Goal: Communication & Community: Answer question/provide support

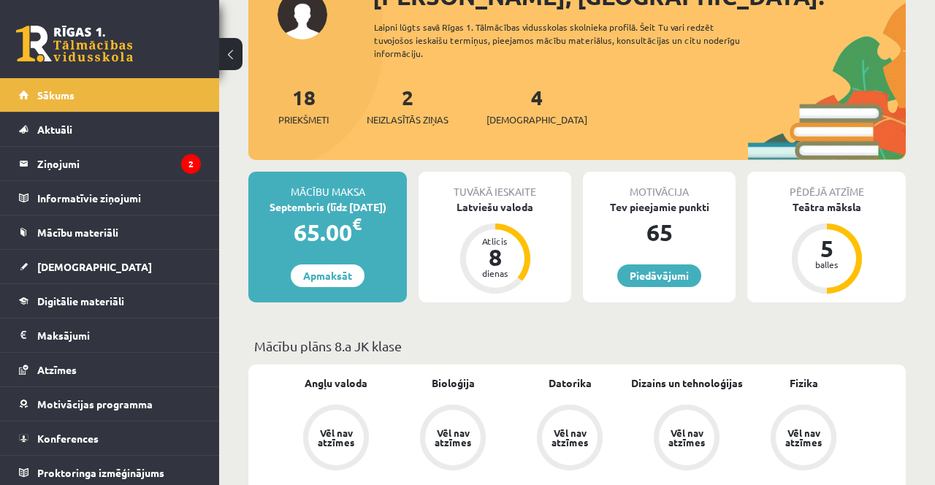
scroll to position [150, 0]
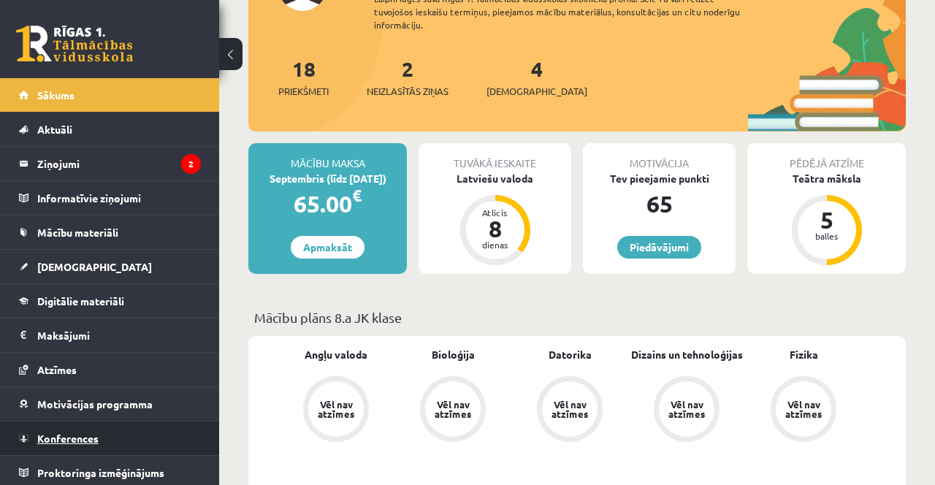
click at [137, 443] on link "Konferences" at bounding box center [110, 439] width 182 height 34
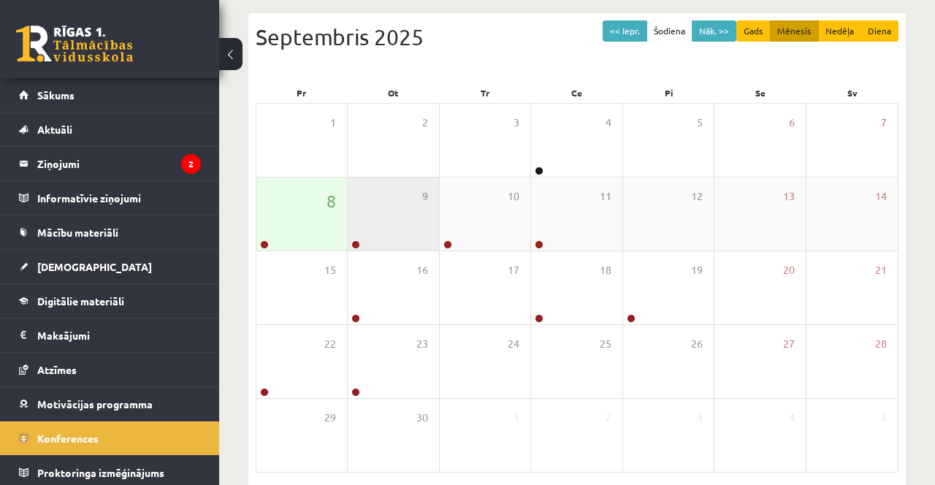
click at [362, 227] on div "9" at bounding box center [393, 214] width 91 height 73
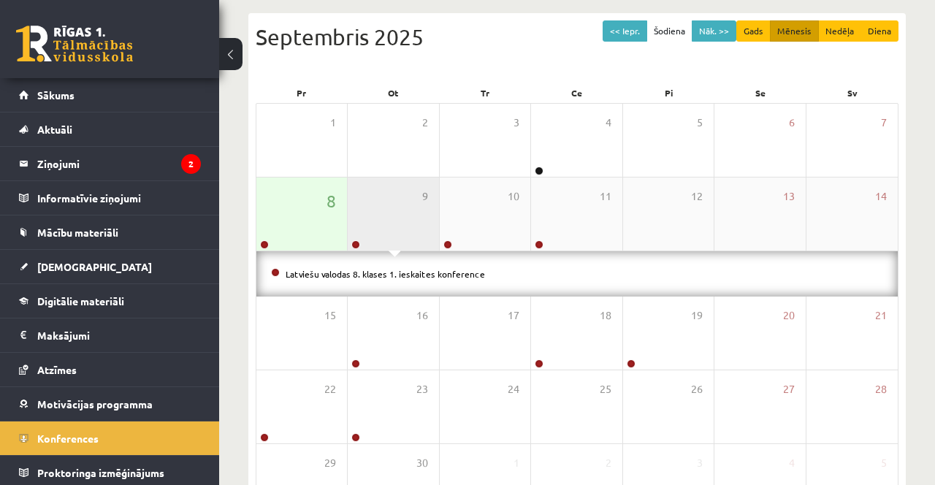
click at [356, 245] on link at bounding box center [355, 244] width 9 height 9
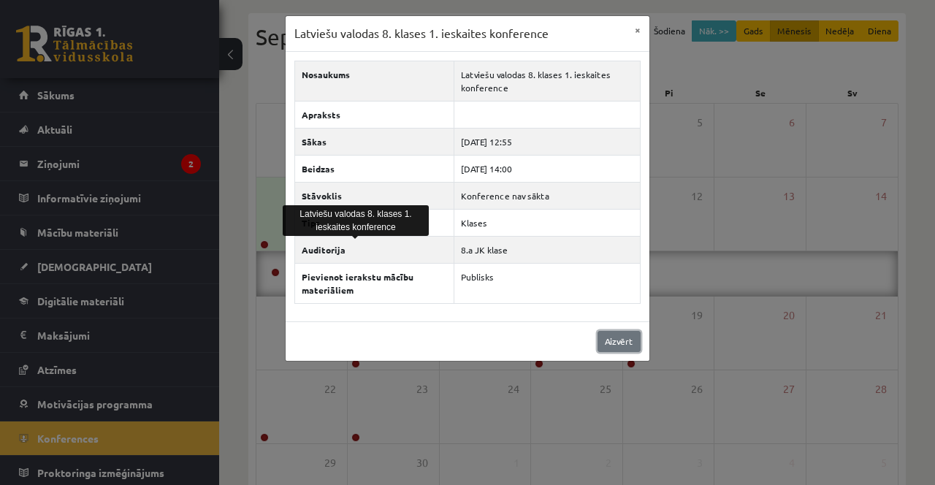
click at [623, 342] on link "Aizvērt" at bounding box center [619, 341] width 43 height 21
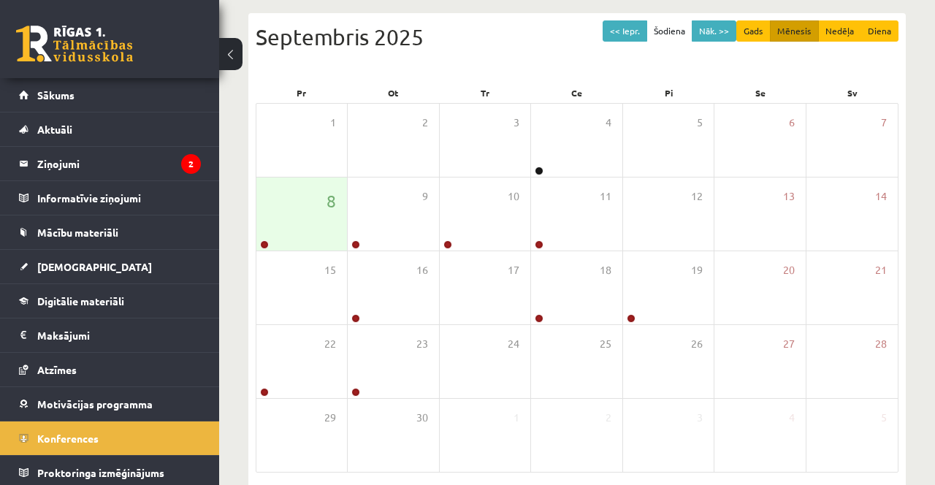
scroll to position [166, 0]
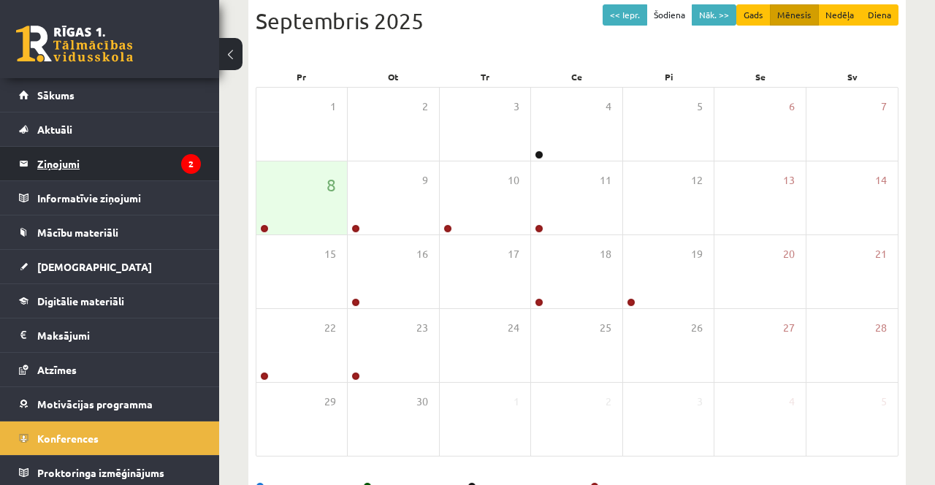
click at [64, 159] on legend "Ziņojumi 2" at bounding box center [119, 164] width 164 height 34
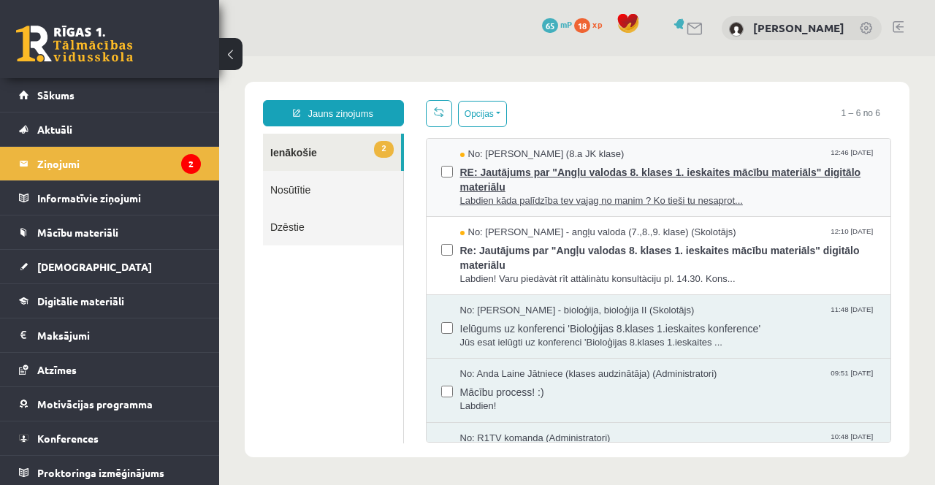
click at [742, 175] on span "RE: Jautājums par "Angļu valodas 8. klases 1. ieskaites mācību materiāls" digit…" at bounding box center [668, 177] width 416 height 33
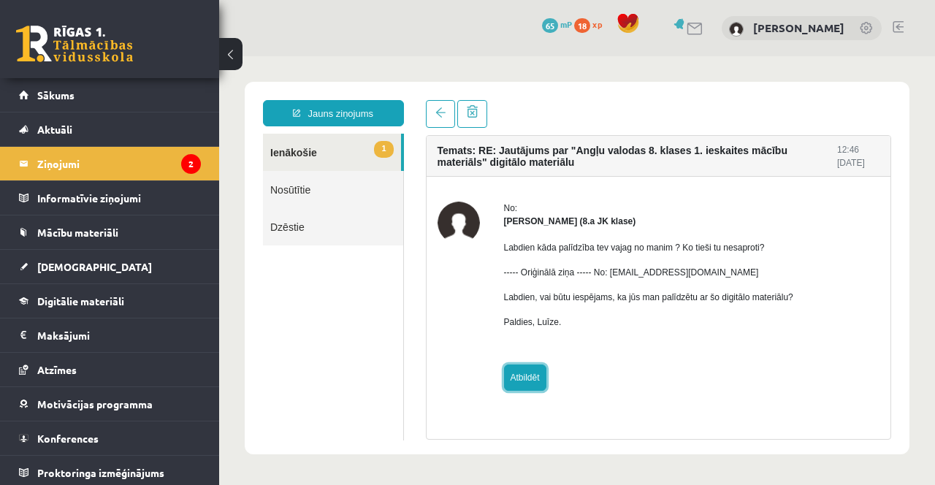
click at [536, 375] on link "Atbildēt" at bounding box center [525, 378] width 42 height 26
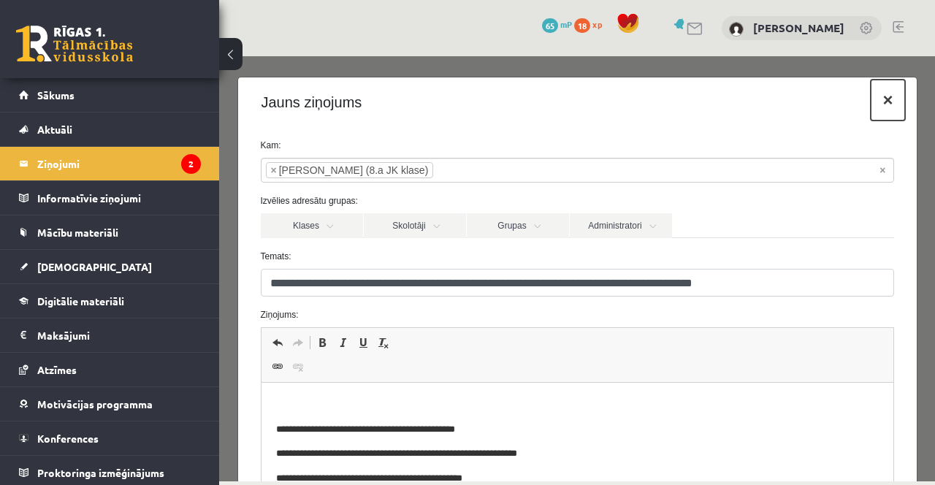
click at [899, 94] on button "×" at bounding box center [888, 100] width 34 height 41
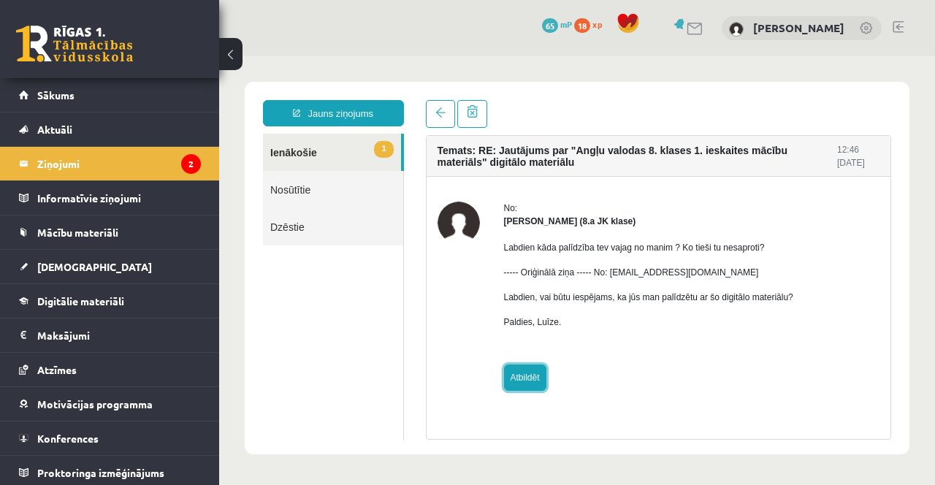
click at [534, 376] on link "Atbildēt" at bounding box center [525, 378] width 42 height 26
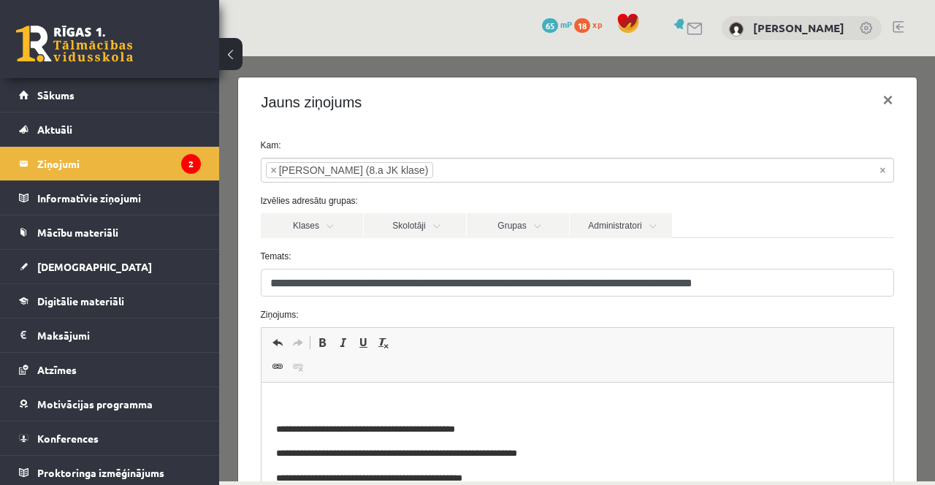
scroll to position [21, 0]
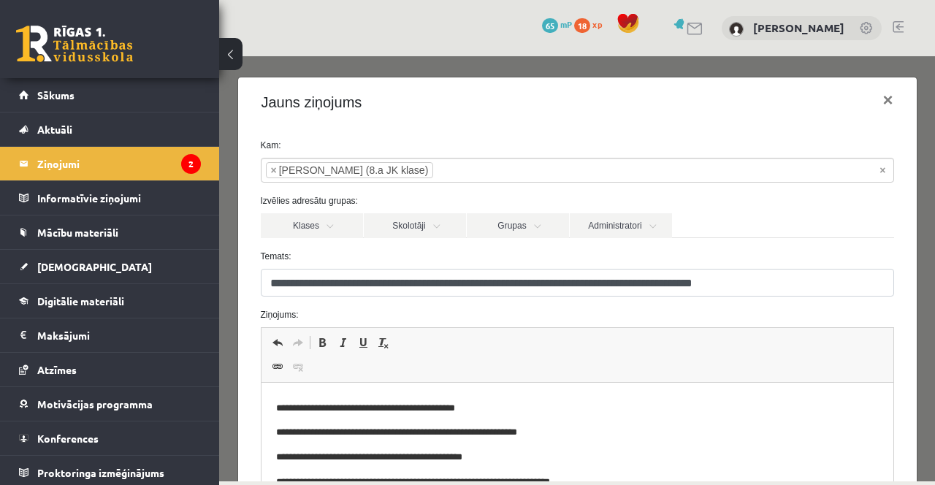
click at [445, 484] on body "**********" at bounding box center [576, 445] width 603 height 138
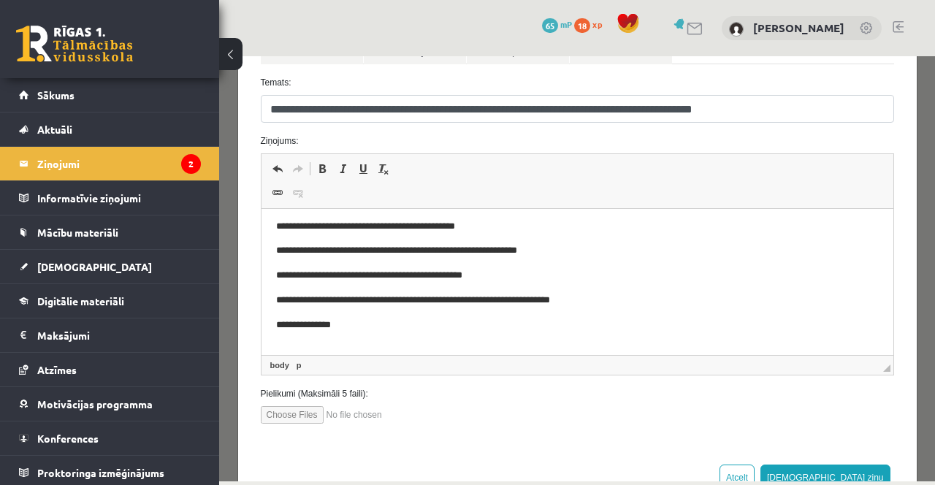
scroll to position [46, 0]
click at [755, 476] on button "Atcelt" at bounding box center [737, 478] width 35 height 26
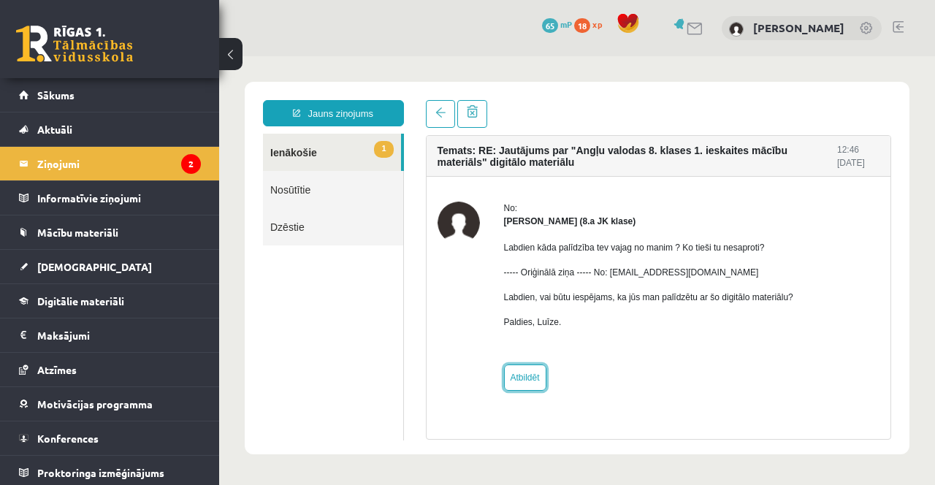
scroll to position [0, 0]
click at [542, 378] on link "Atbildēt" at bounding box center [525, 378] width 42 height 26
type input "**********"
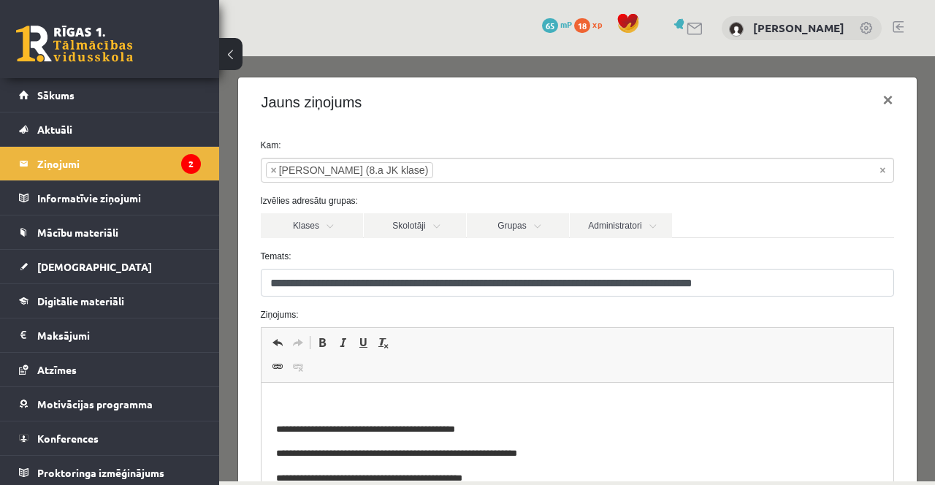
click at [514, 417] on body "**********" at bounding box center [576, 466] width 603 height 138
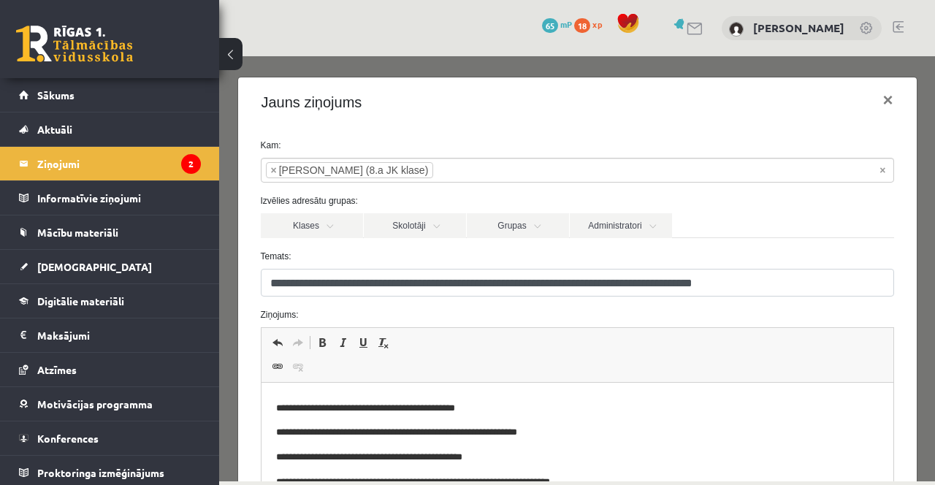
click at [303, 401] on p "**********" at bounding box center [576, 408] width 603 height 15
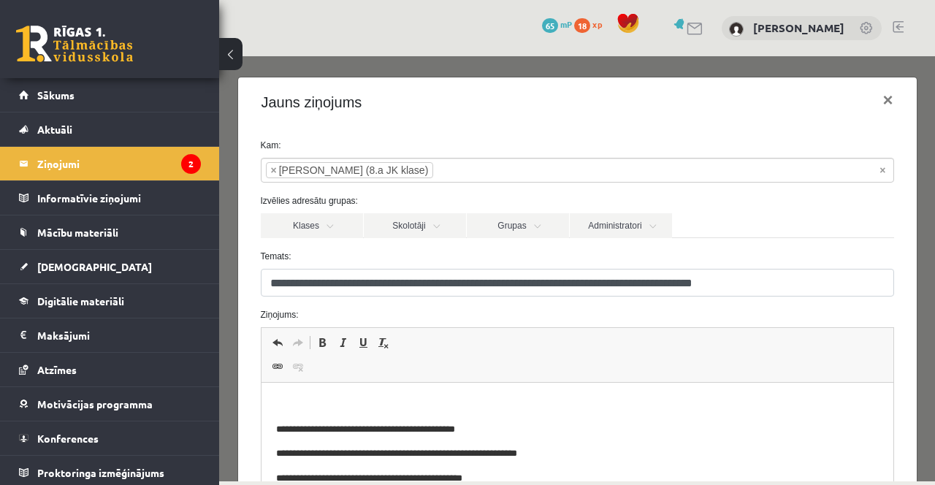
click at [294, 401] on p "Bagātinātā teksta redaktors, wiswyg-editor-47024903973520-1757333720-803" at bounding box center [576, 404] width 603 height 15
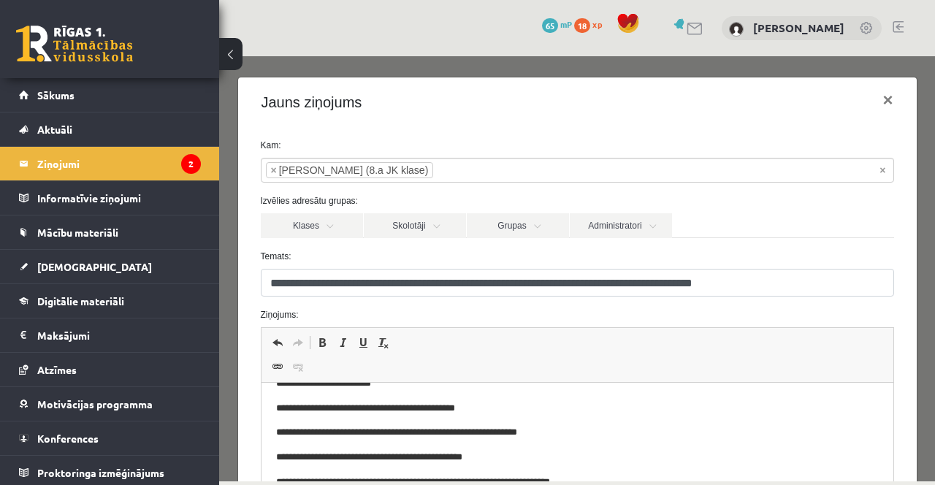
click at [799, 473] on body "**********" at bounding box center [576, 445] width 603 height 138
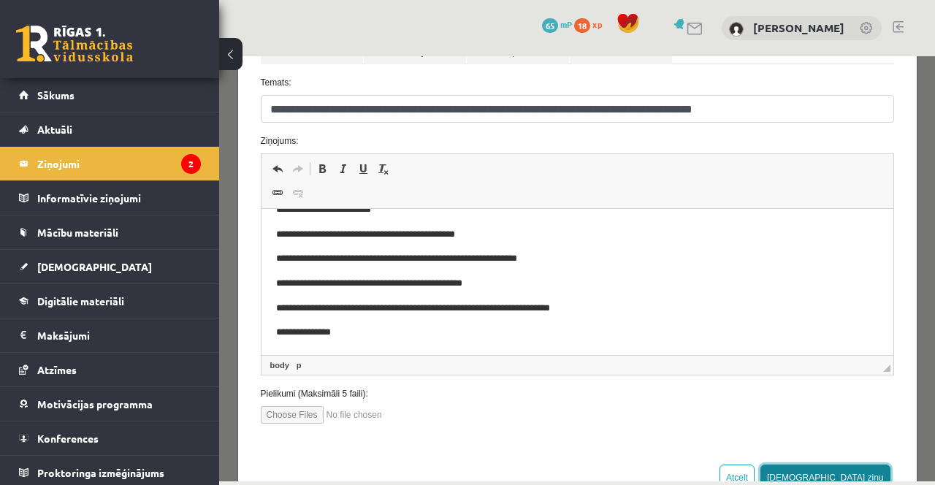
click at [864, 484] on button "Sūtīt ziņu" at bounding box center [826, 478] width 130 height 26
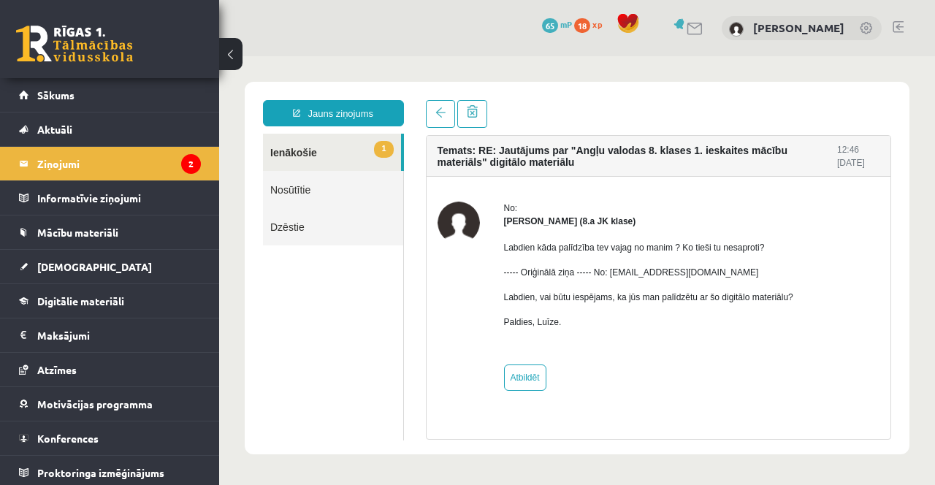
scroll to position [0, 0]
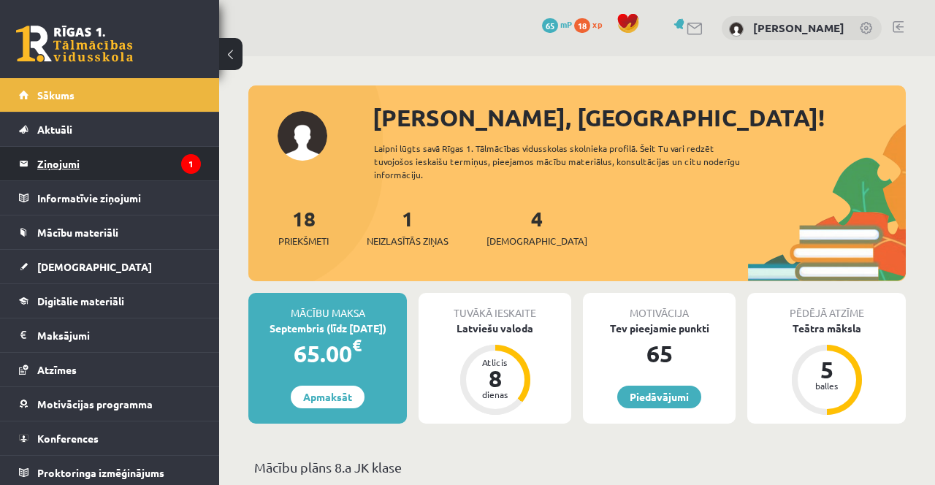
click at [107, 165] on legend "Ziņojumi 1" at bounding box center [119, 164] width 164 height 34
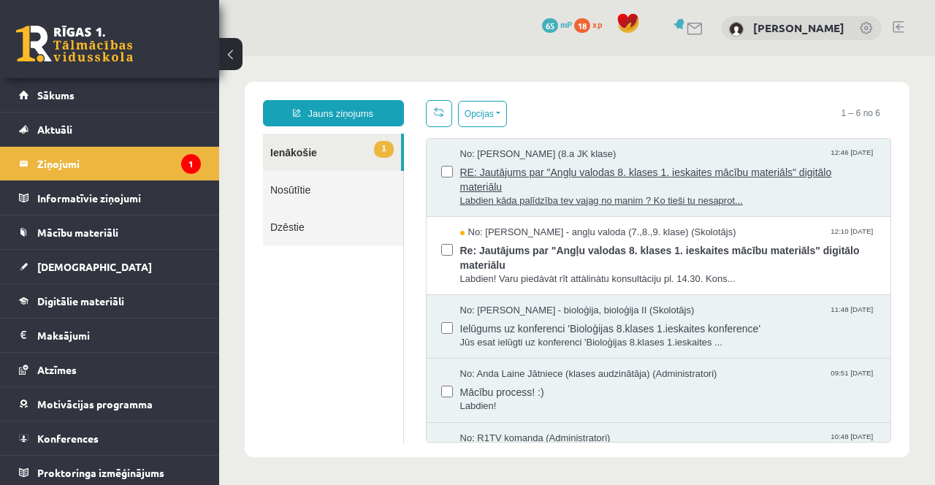
click at [661, 178] on span "RE: Jautājums par "Angļu valodas 8. klases 1. ieskaites mācību materiāls" digit…" at bounding box center [668, 177] width 416 height 33
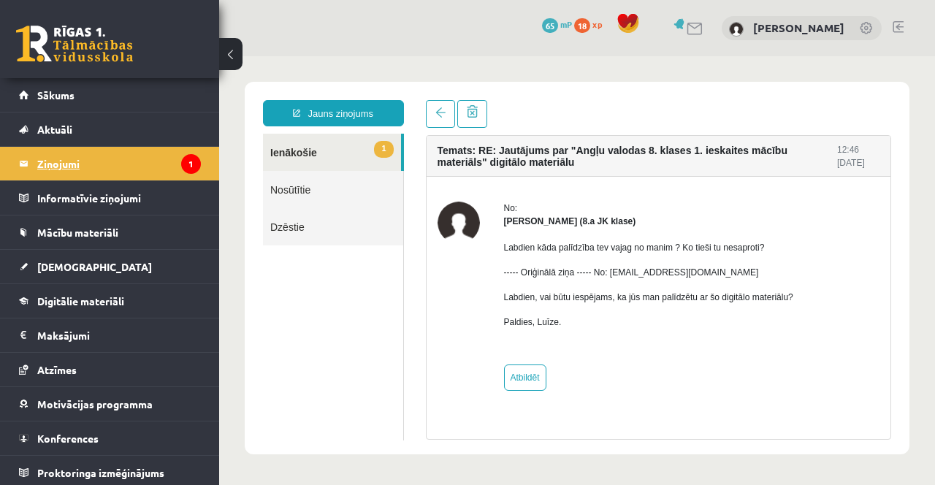
click at [59, 163] on legend "Ziņojumi 1" at bounding box center [119, 164] width 164 height 34
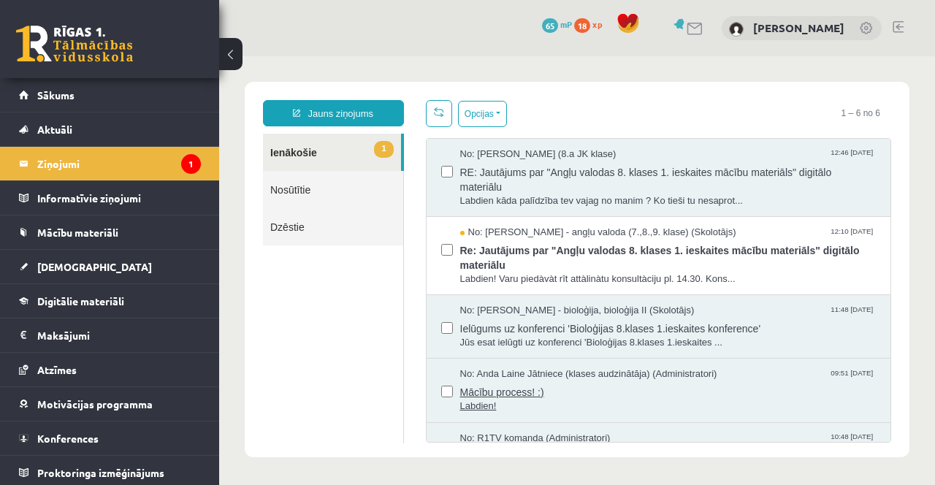
click at [612, 386] on span "Mācību process! :)" at bounding box center [668, 390] width 416 height 18
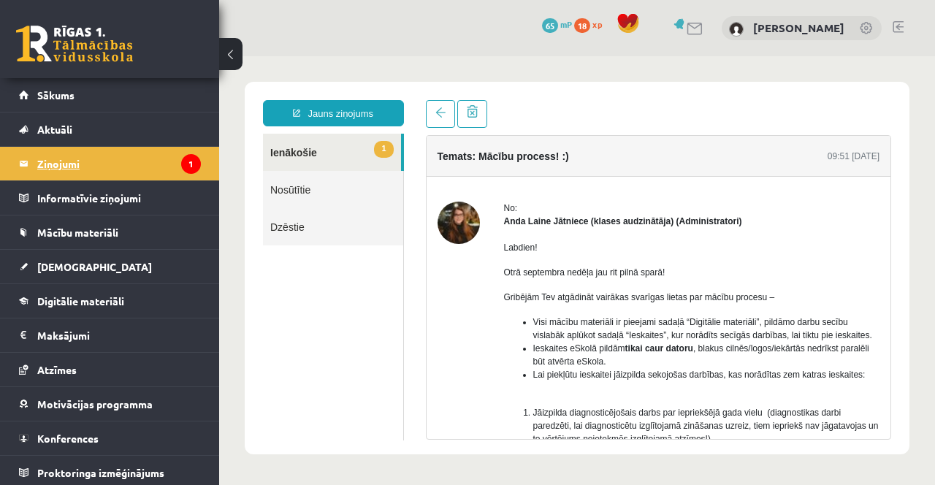
click at [70, 151] on legend "Ziņojumi 1" at bounding box center [119, 164] width 164 height 34
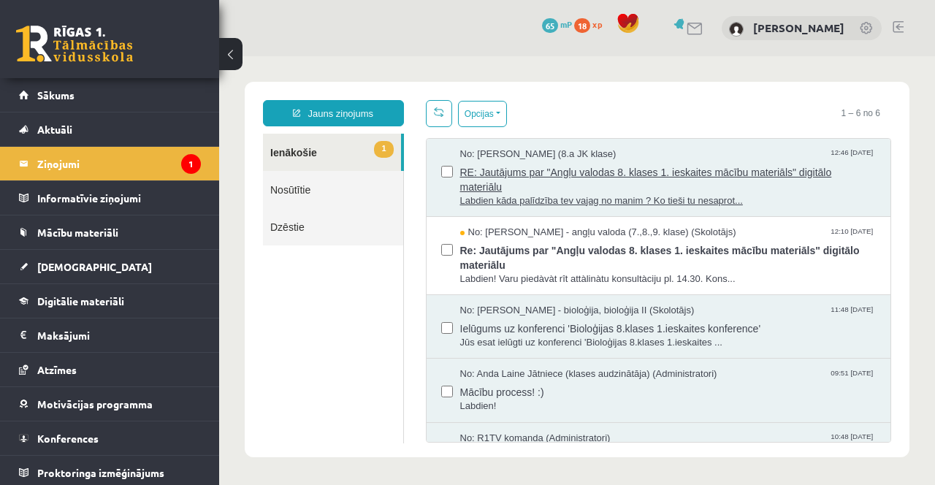
click at [665, 177] on span "RE: Jautājums par "Angļu valodas 8. klases 1. ieskaites mācību materiāls" digit…" at bounding box center [668, 177] width 416 height 33
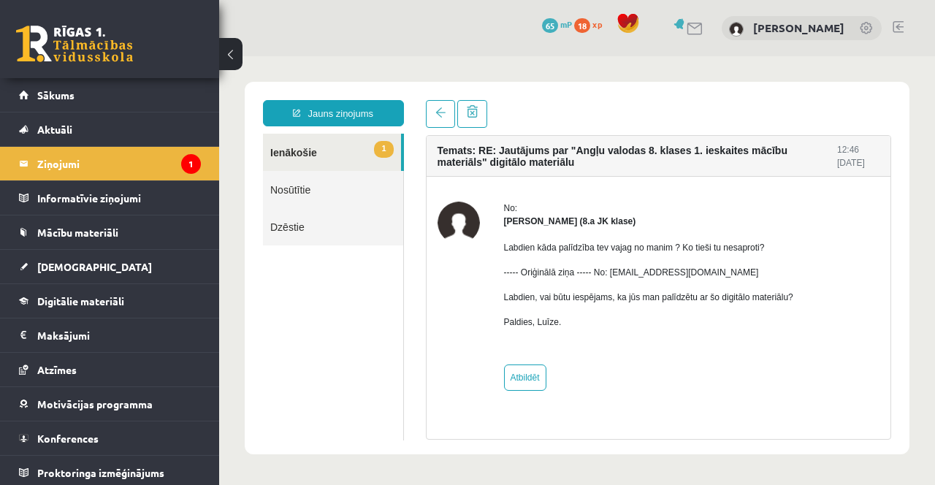
click at [306, 183] on link "Nosūtītie" at bounding box center [333, 189] width 140 height 37
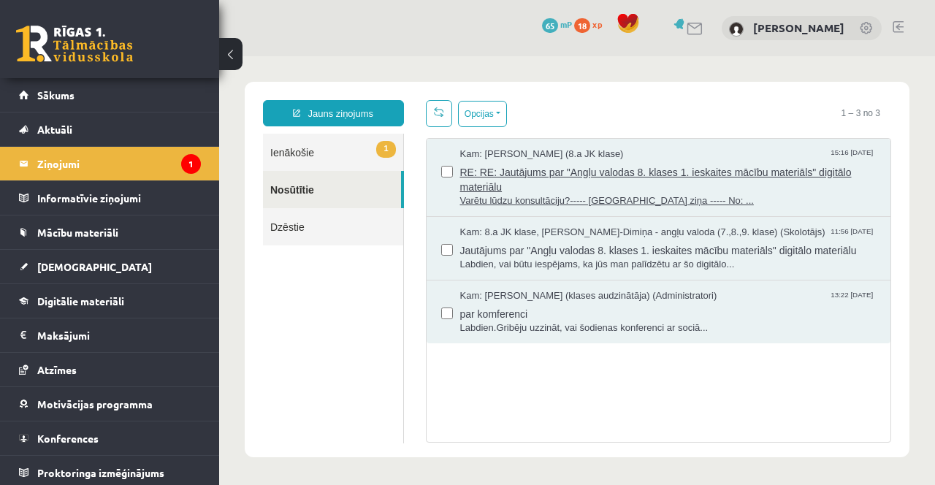
click at [624, 197] on span "Varētu lūdzu konsultāciju?----- Oriģinālā ziņa ----- No: ..." at bounding box center [668, 201] width 416 height 14
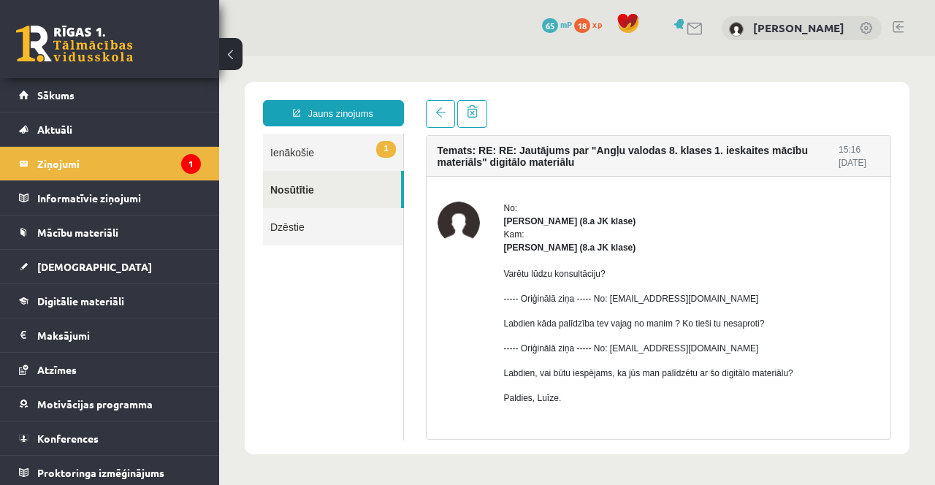
click at [290, 151] on link "1 Ienākošie" at bounding box center [333, 152] width 140 height 37
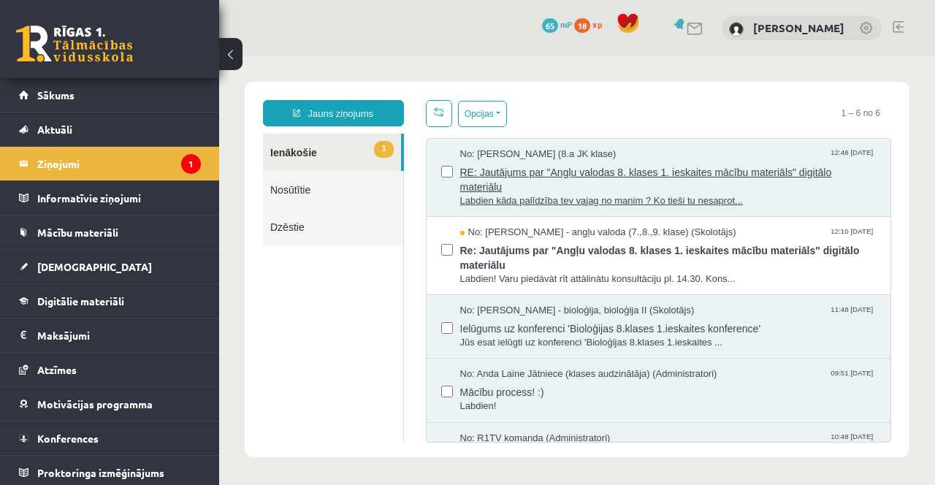
click at [656, 174] on span "RE: Jautājums par "Angļu valodas 8. klases 1. ieskaites mācību materiāls" digit…" at bounding box center [668, 177] width 416 height 33
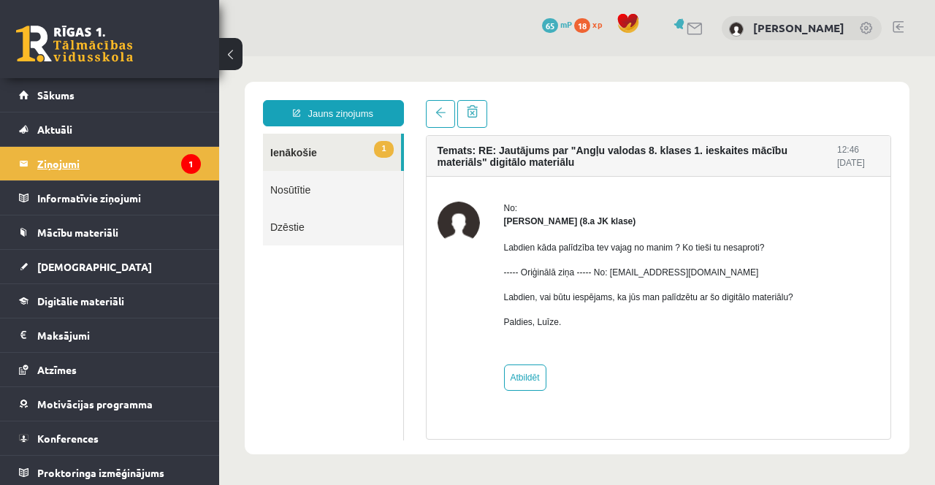
click at [75, 159] on legend "Ziņojumi 1" at bounding box center [119, 164] width 164 height 34
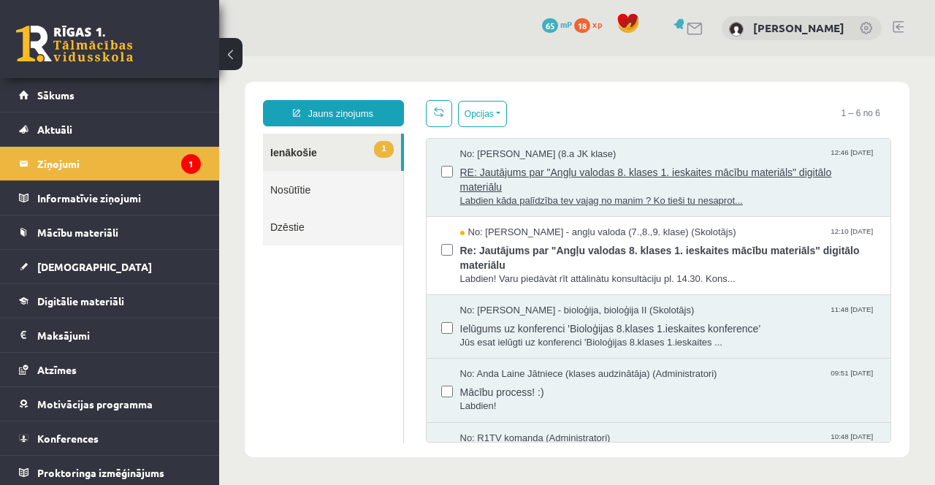
click at [648, 181] on span "RE: Jautājums par "Angļu valodas 8. klases 1. ieskaites mācību materiāls" digit…" at bounding box center [668, 177] width 416 height 33
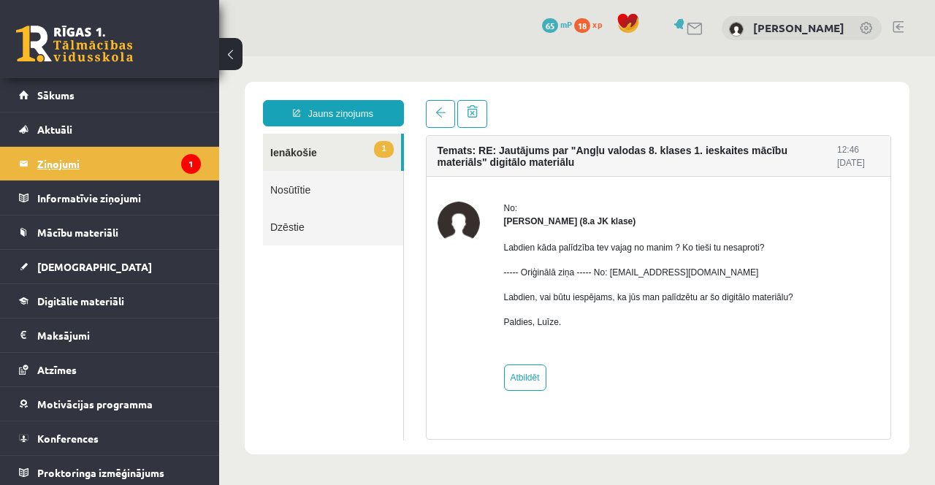
click at [67, 160] on legend "Ziņojumi 1" at bounding box center [119, 164] width 164 height 34
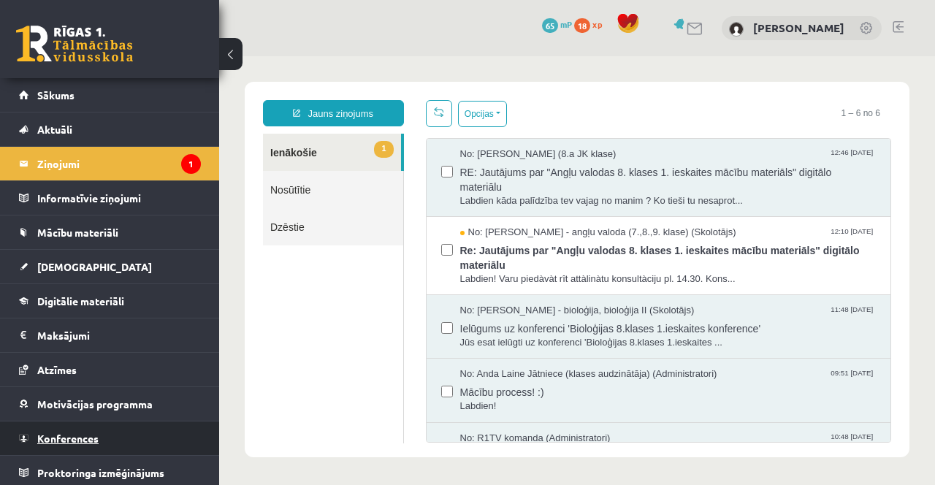
click at [107, 433] on link "Konferences" at bounding box center [110, 439] width 182 height 34
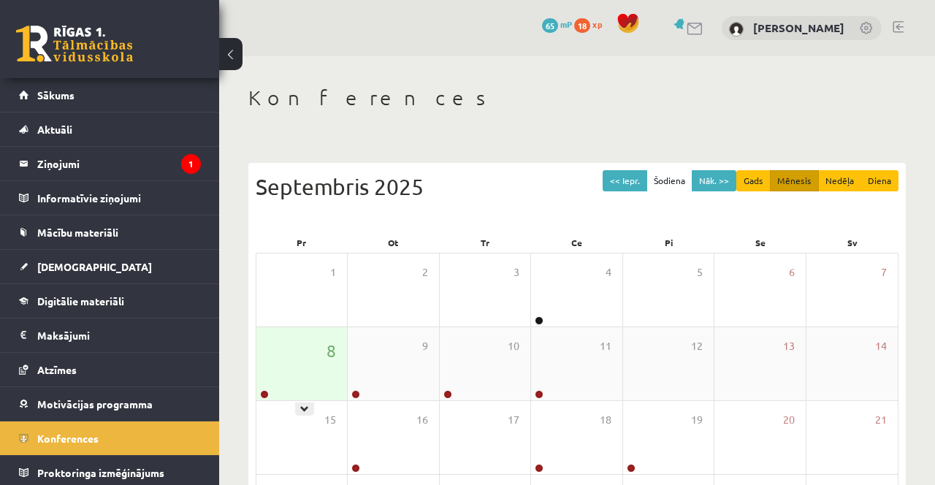
click at [297, 376] on div "8" at bounding box center [301, 363] width 91 height 73
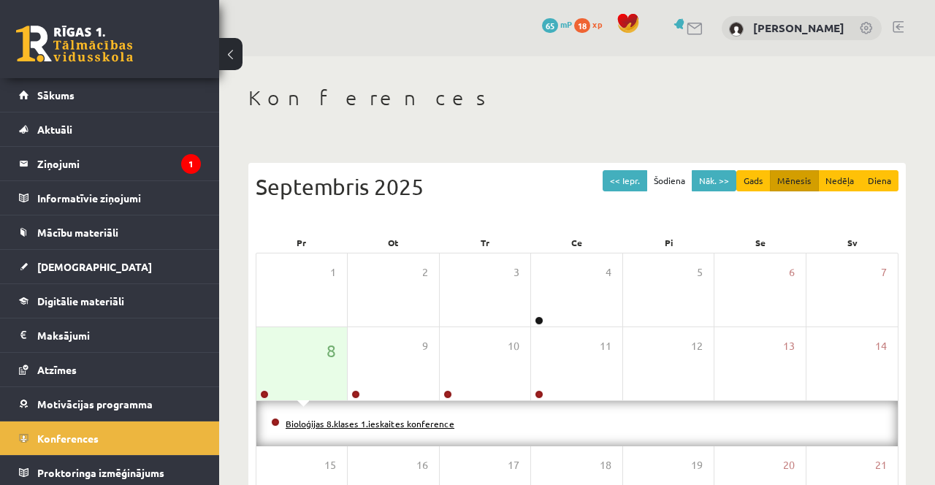
click at [393, 426] on link "Bioloģijas 8.klases 1.ieskaites konference" at bounding box center [370, 424] width 169 height 12
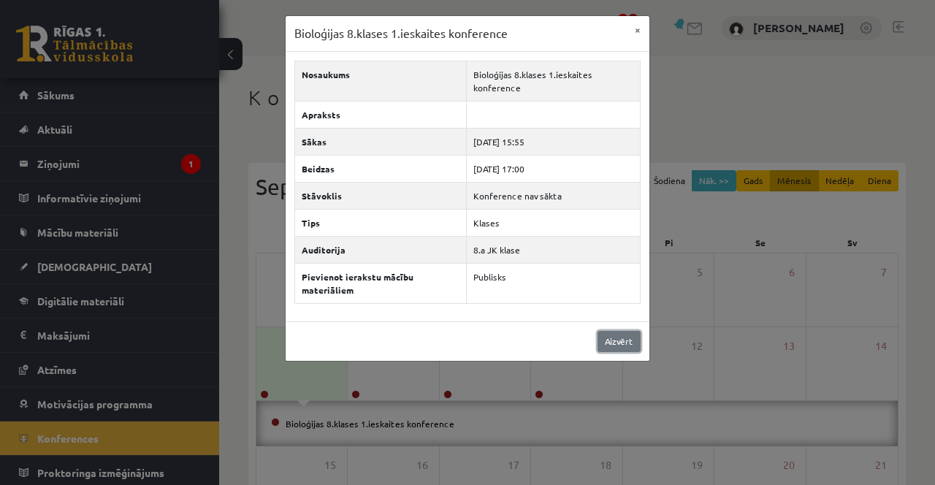
click at [618, 340] on link "Aizvērt" at bounding box center [619, 341] width 43 height 21
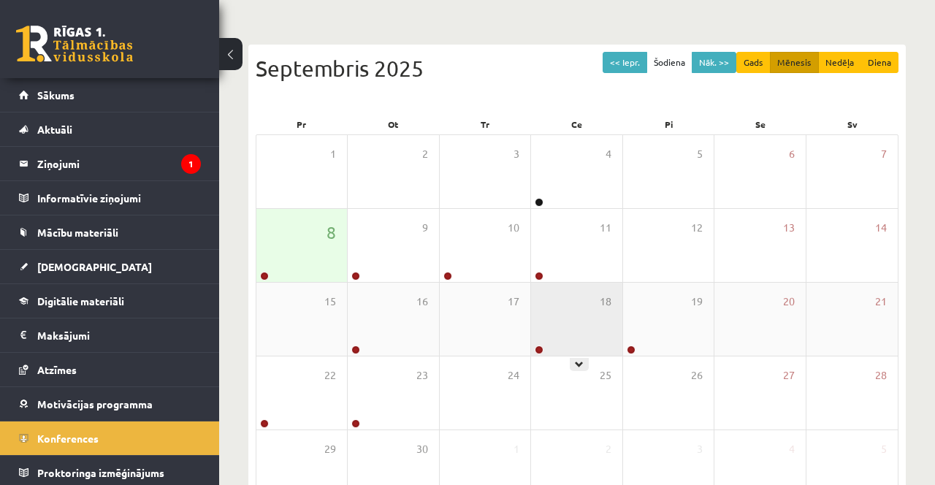
scroll to position [123, 0]
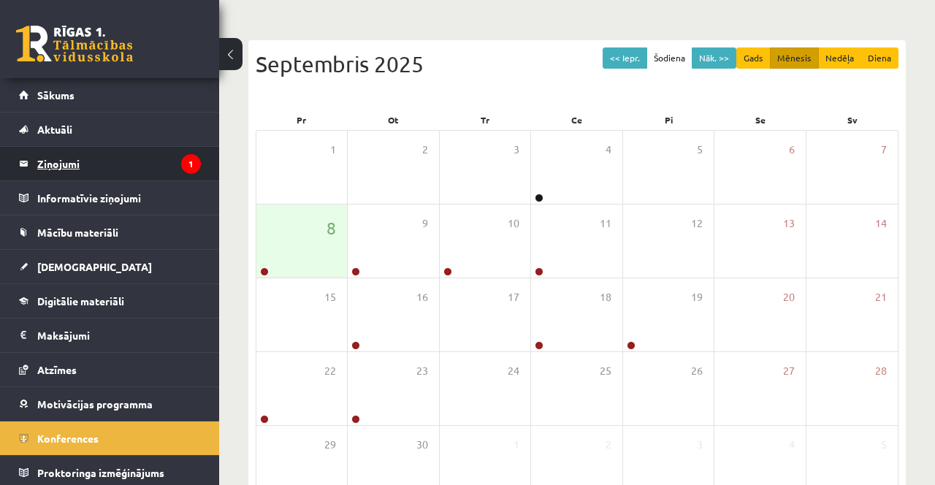
click at [124, 161] on legend "Ziņojumi 1" at bounding box center [119, 164] width 164 height 34
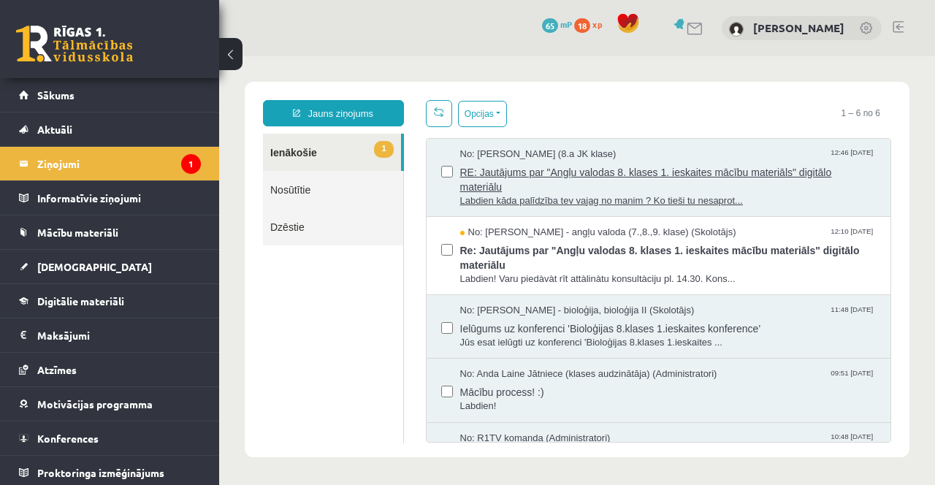
click at [633, 180] on span "RE: Jautājums par "Angļu valodas 8. klases 1. ieskaites mācību materiāls" digit…" at bounding box center [668, 177] width 416 height 33
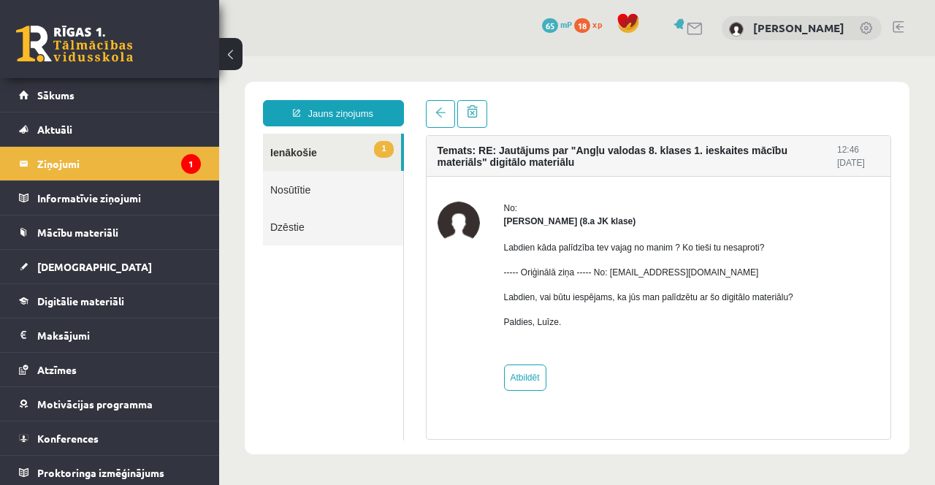
click at [294, 191] on link "Nosūtītie" at bounding box center [333, 189] width 140 height 37
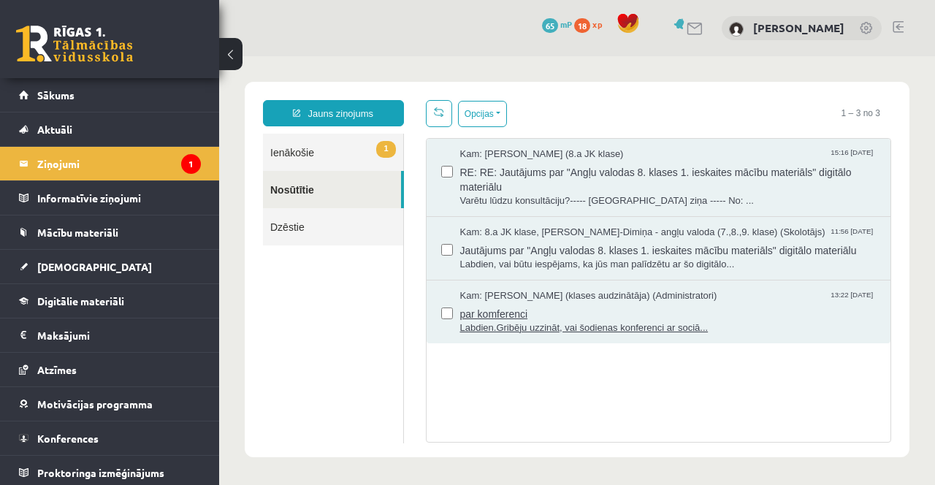
click at [563, 310] on span "par komferenci" at bounding box center [668, 312] width 416 height 18
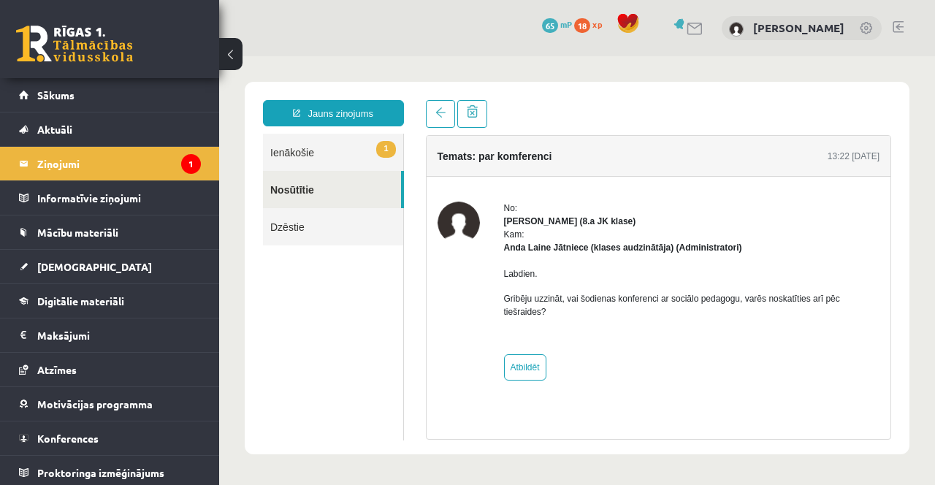
click at [297, 188] on link "Nosūtītie" at bounding box center [332, 189] width 138 height 37
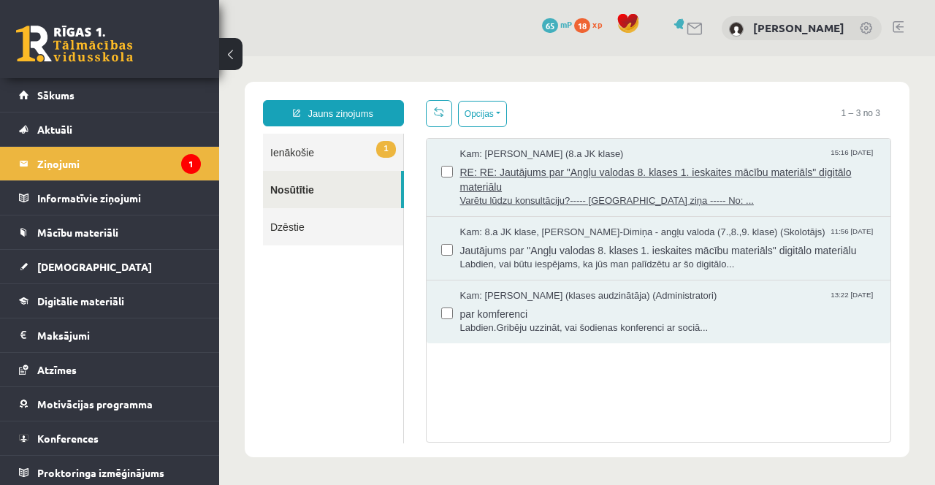
click at [585, 178] on span "RE: RE: Jautājums par "Angļu valodas 8. klases 1. ieskaites mācību materiāls" d…" at bounding box center [668, 177] width 416 height 33
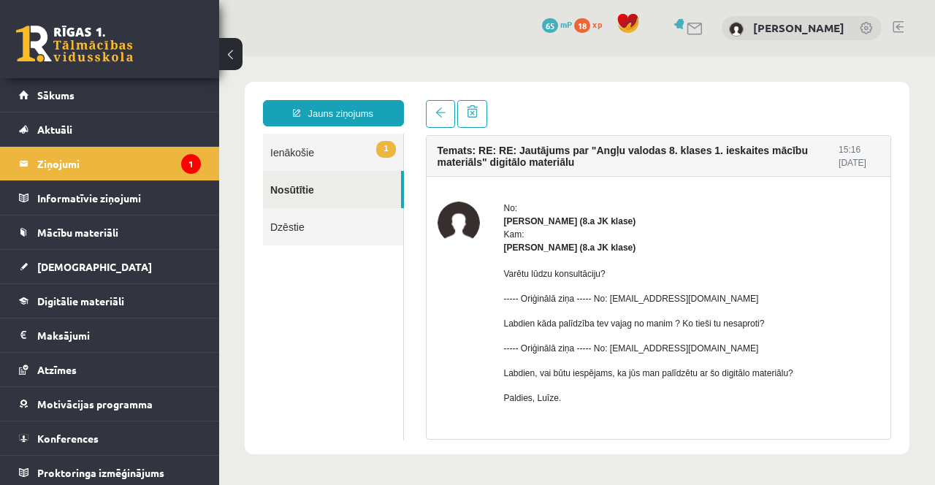
click at [312, 148] on link "1 Ienākošie" at bounding box center [333, 152] width 140 height 37
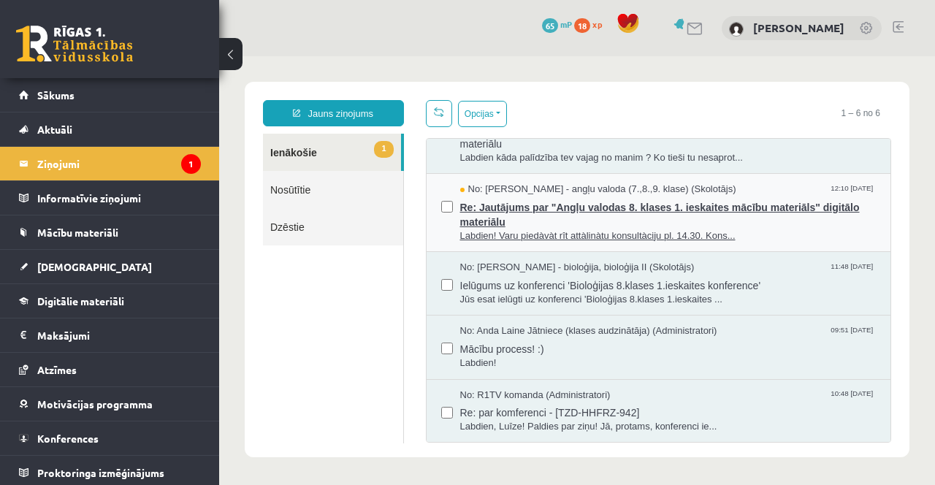
scroll to position [34, 0]
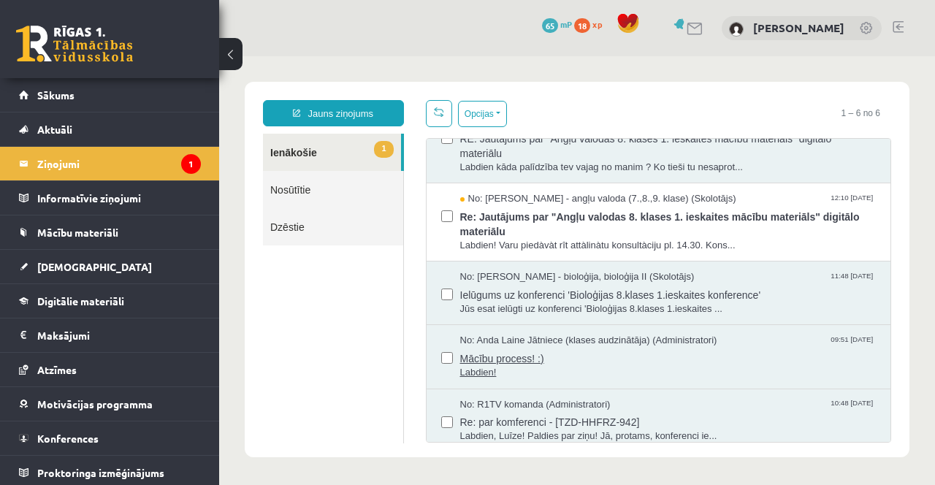
click at [640, 351] on span "Mācību process! :)" at bounding box center [668, 357] width 416 height 18
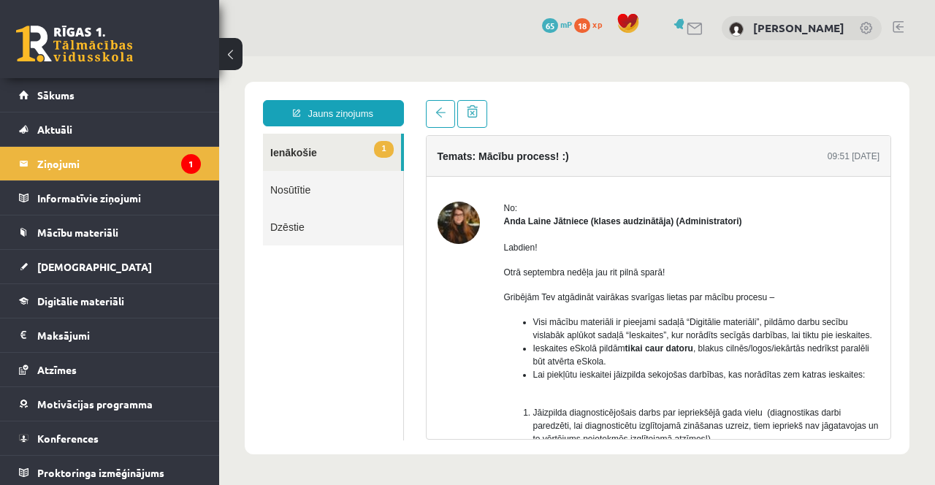
scroll to position [0, 0]
click at [286, 145] on link "1 Ienākošie" at bounding box center [332, 152] width 138 height 37
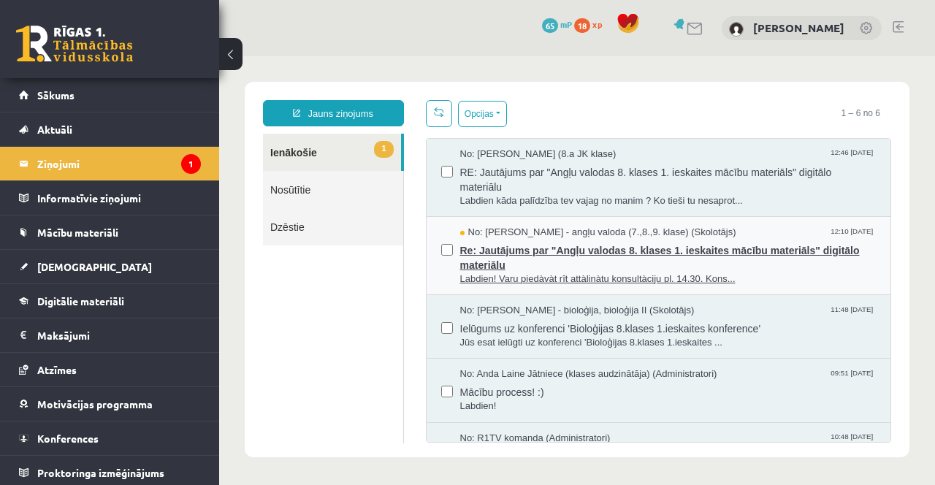
click at [674, 252] on span "Re: Jautājums par "Angļu valodas 8. klases 1. ieskaites mācību materiāls" digit…" at bounding box center [668, 256] width 416 height 33
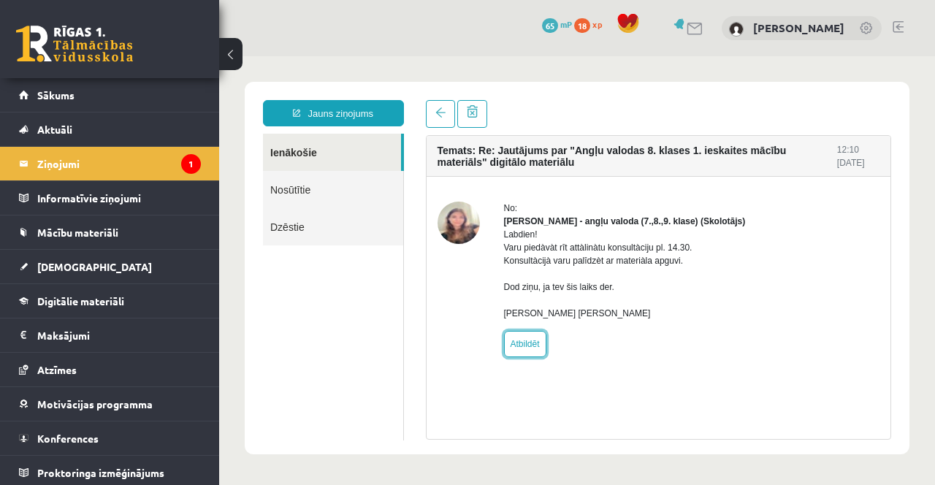
click at [519, 357] on link "Atbildēt" at bounding box center [525, 344] width 42 height 26
type input "**********"
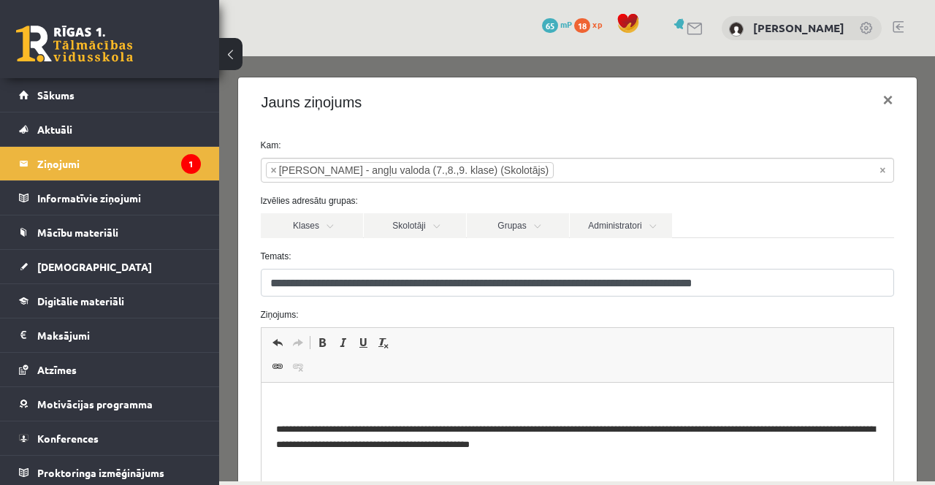
click at [290, 400] on p "Bagātinātā teksta redaktors, wiswyg-editor-47024825543780-1757335594-553" at bounding box center [576, 404] width 603 height 15
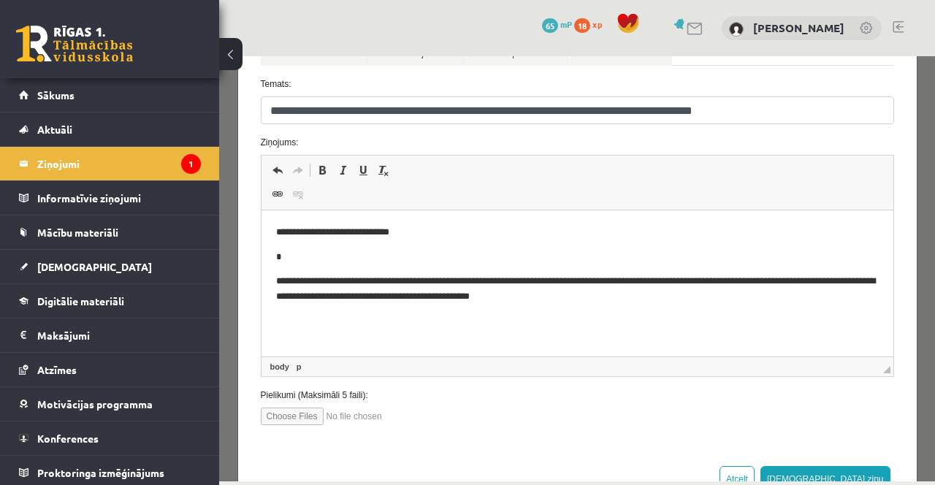
scroll to position [174, 0]
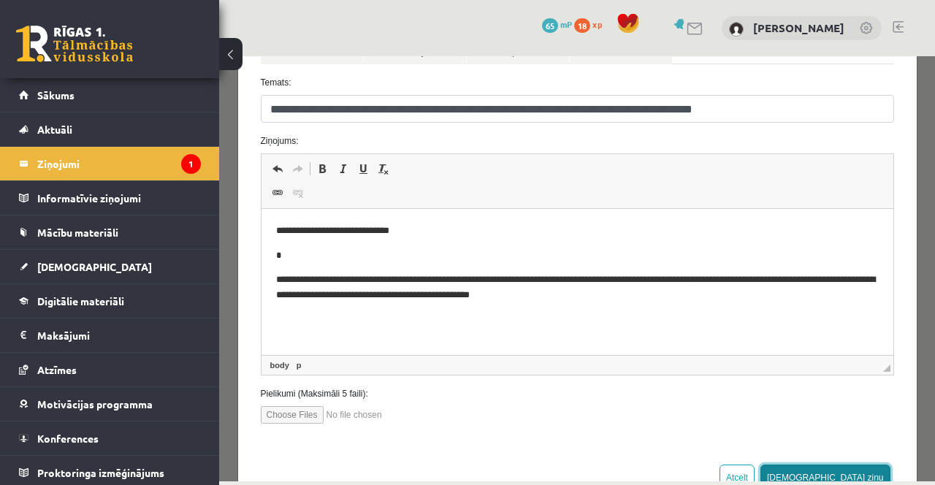
click at [882, 471] on button "Sūtīt ziņu" at bounding box center [826, 478] width 130 height 26
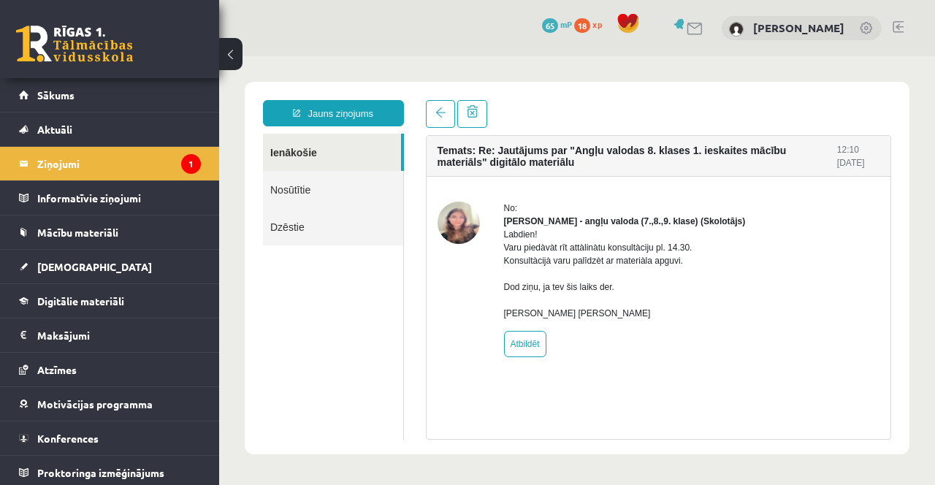
scroll to position [0, 0]
click at [284, 188] on link "Nosūtītie" at bounding box center [333, 189] width 140 height 37
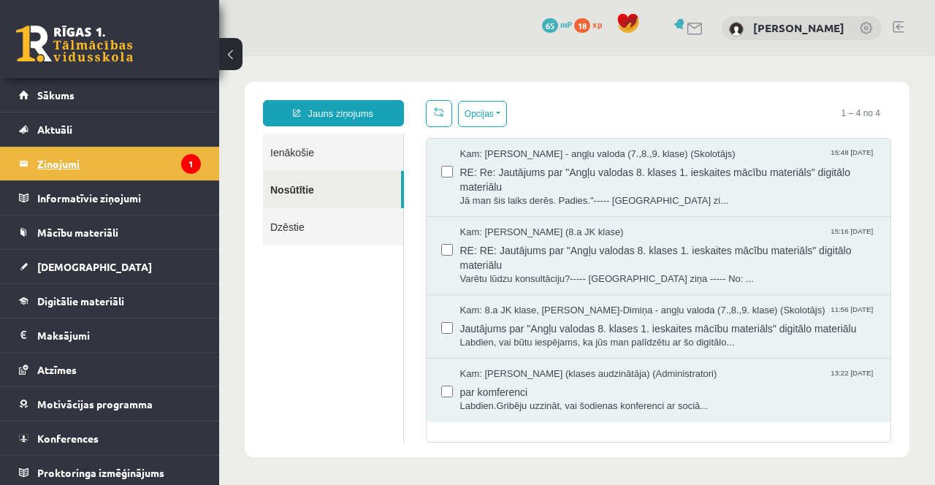
click at [91, 162] on legend "Ziņojumi 1" at bounding box center [119, 164] width 164 height 34
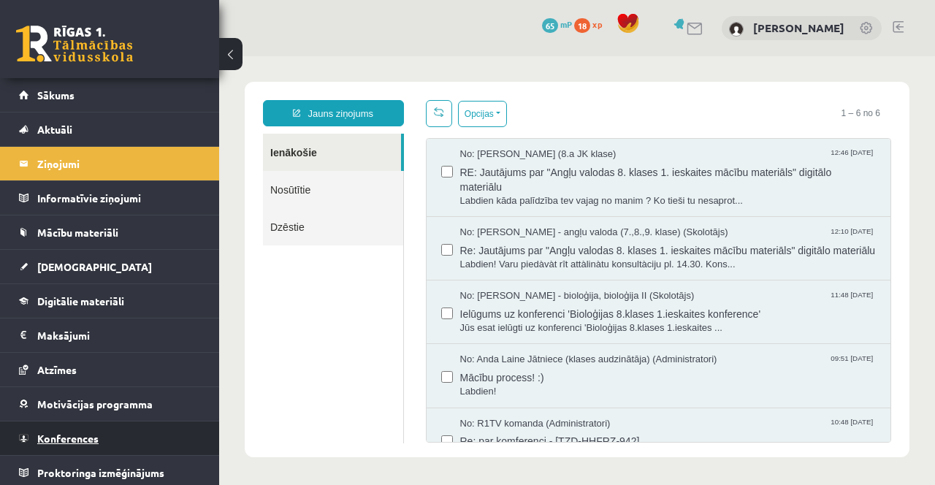
click at [96, 446] on link "Konferences" at bounding box center [110, 439] width 182 height 34
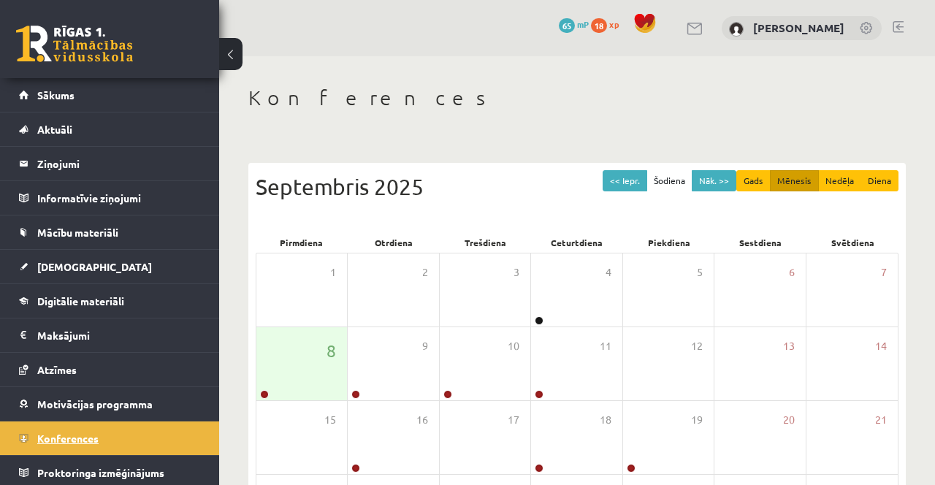
click at [134, 444] on link "Konferences" at bounding box center [110, 439] width 182 height 34
click at [117, 400] on span "Motivācijas programma" at bounding box center [94, 403] width 115 height 13
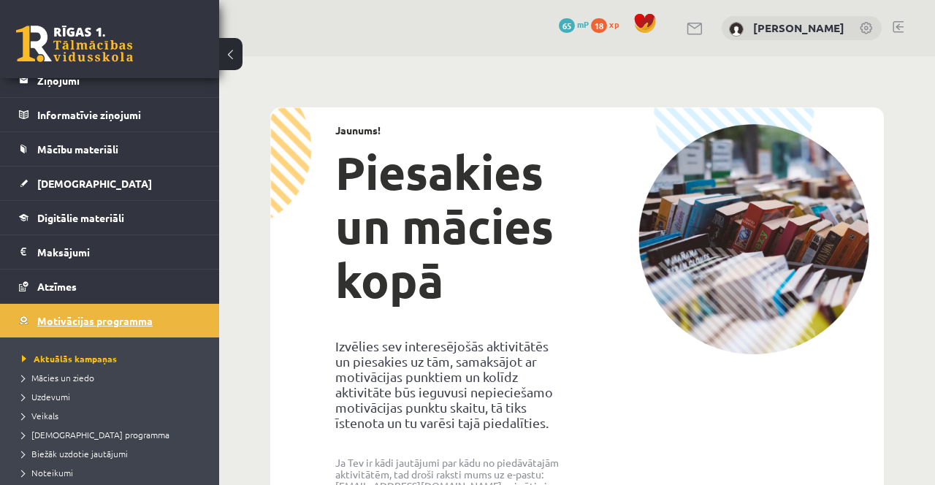
scroll to position [113, 0]
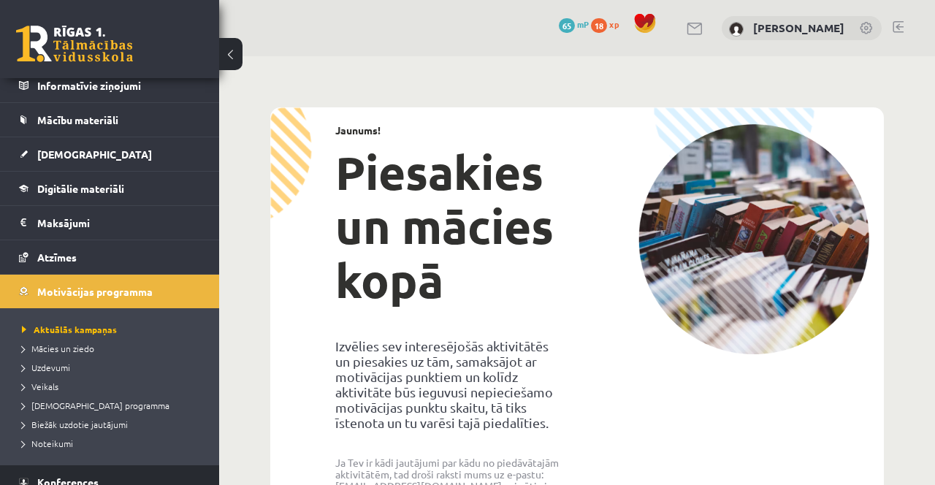
click at [104, 473] on link "Konferences" at bounding box center [110, 482] width 182 height 34
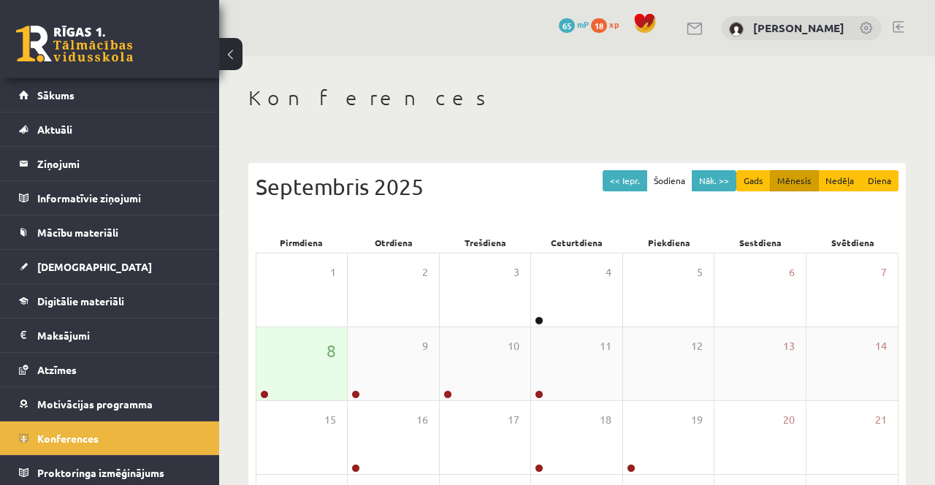
click at [265, 396] on link at bounding box center [264, 394] width 9 height 9
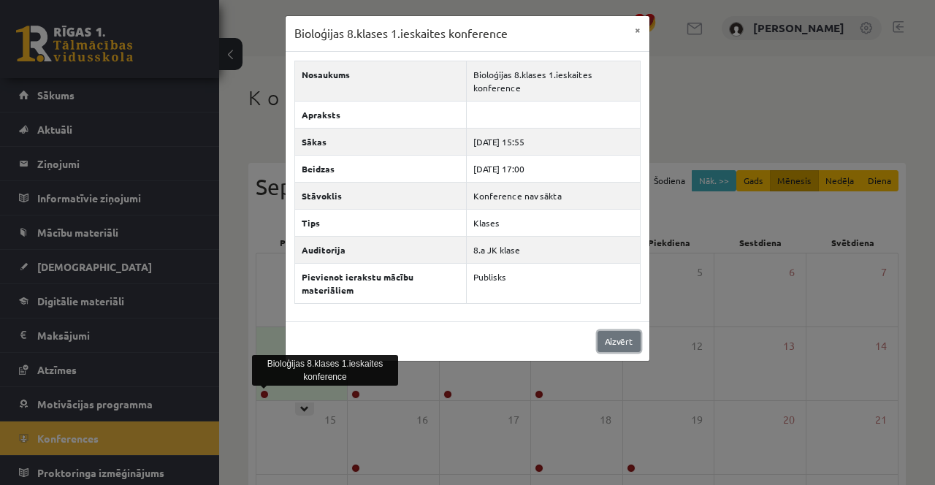
click at [619, 345] on link "Aizvērt" at bounding box center [619, 341] width 43 height 21
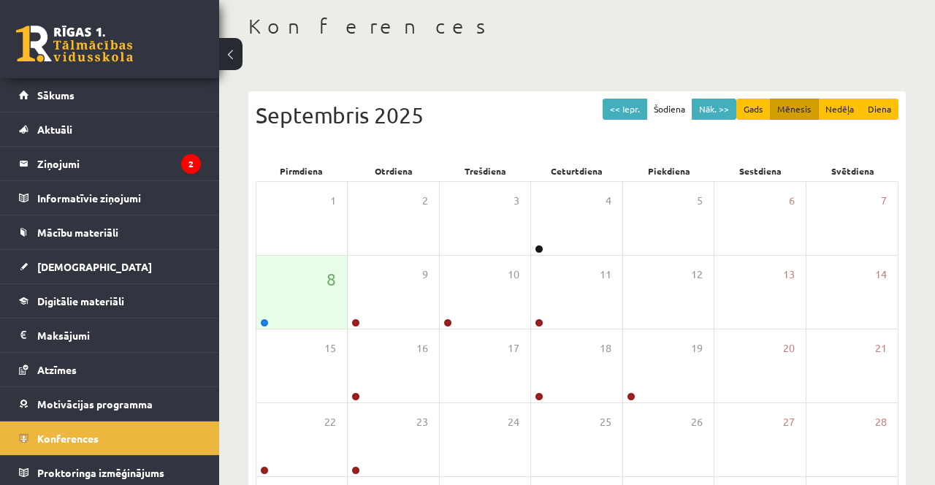
scroll to position [213, 0]
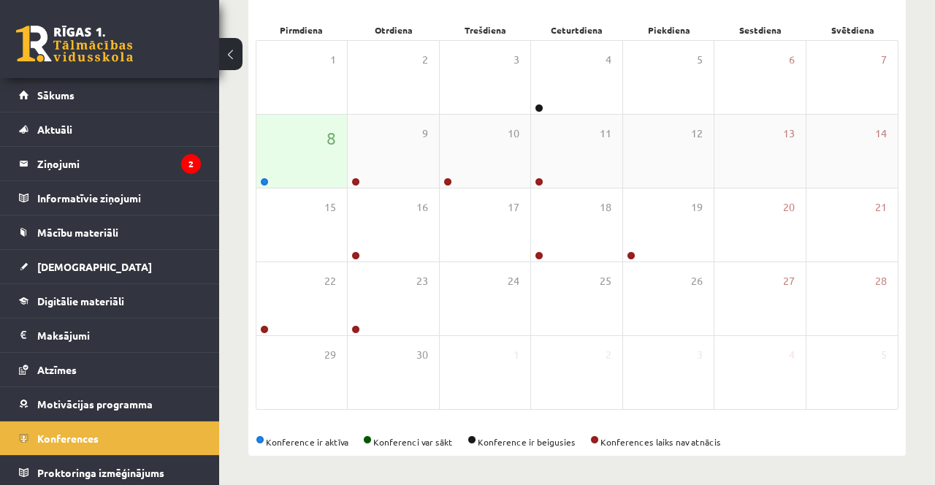
click at [266, 180] on link at bounding box center [264, 182] width 9 height 9
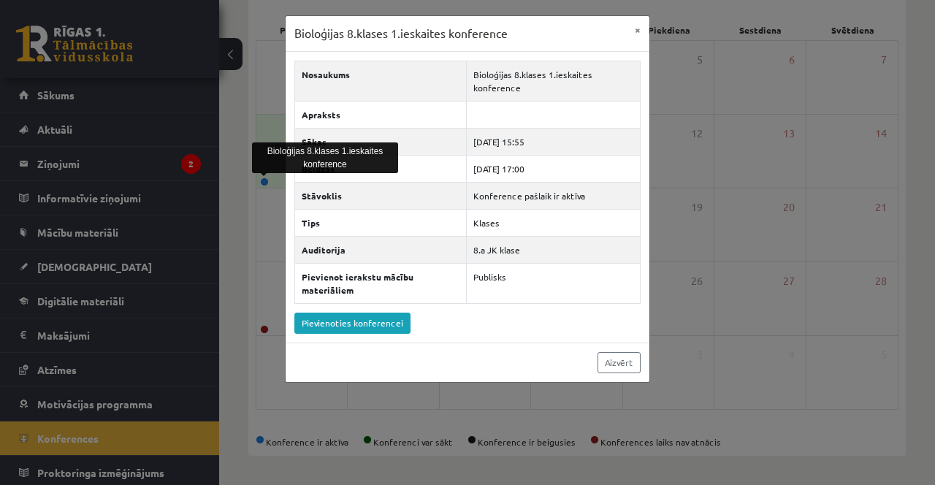
click at [682, 259] on div "Bioloģijas 8.klases 1.ieskaites konference × Nosaukums Bioloģijas 8.klases 1.ie…" at bounding box center [467, 242] width 935 height 485
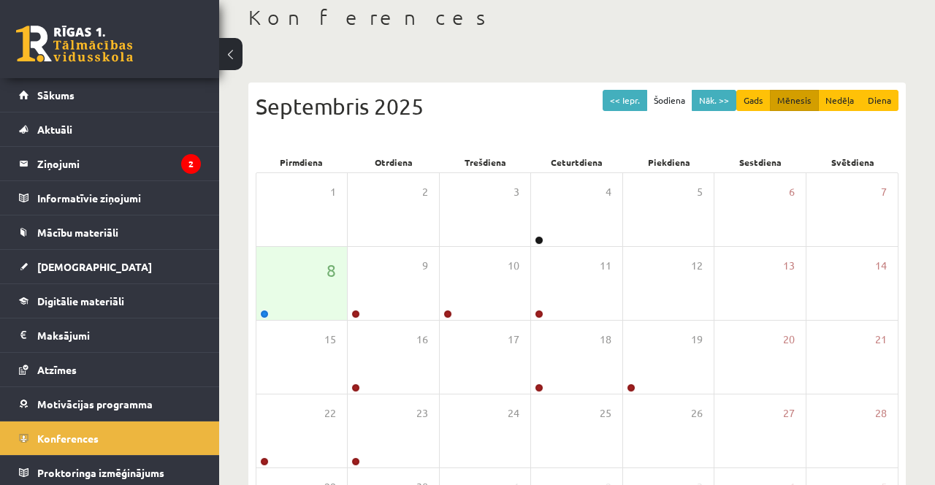
scroll to position [0, 0]
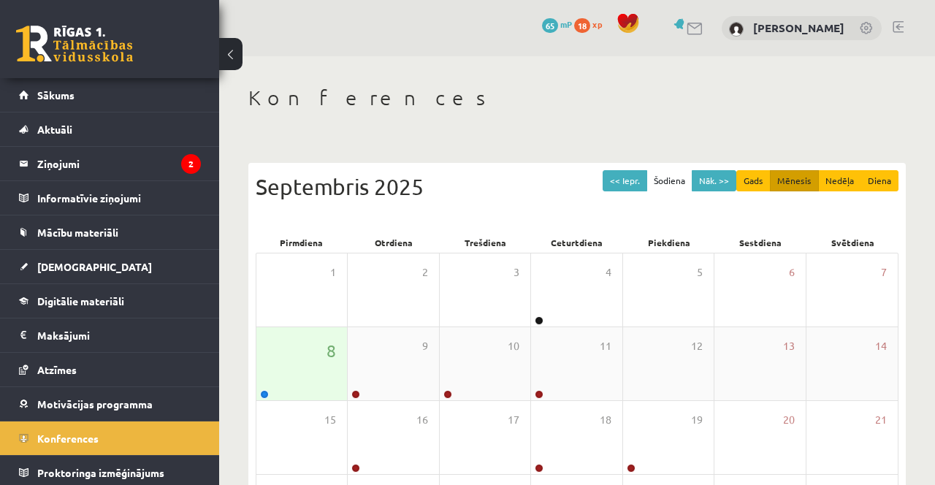
click at [265, 393] on link at bounding box center [264, 394] width 9 height 9
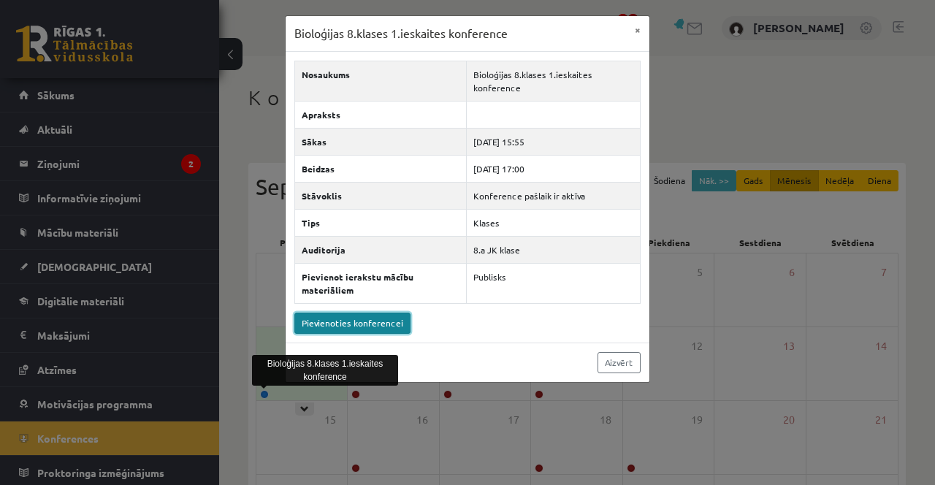
click at [335, 316] on link "Pievienoties konferencei" at bounding box center [352, 323] width 116 height 21
